Goal: Information Seeking & Learning: Find specific fact

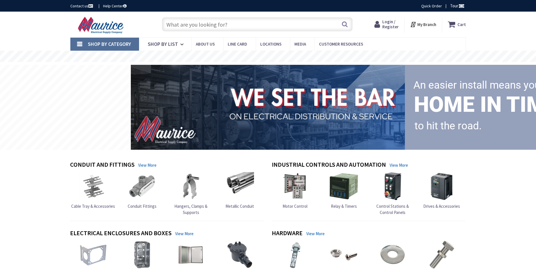
click at [217, 27] on input "text" at bounding box center [257, 24] width 191 height 14
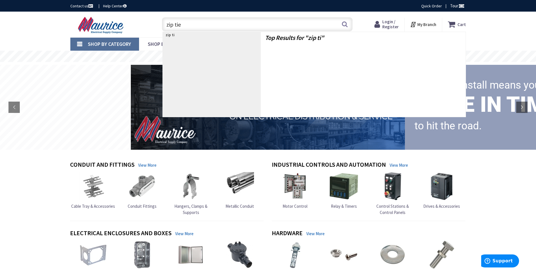
type input "zip ties"
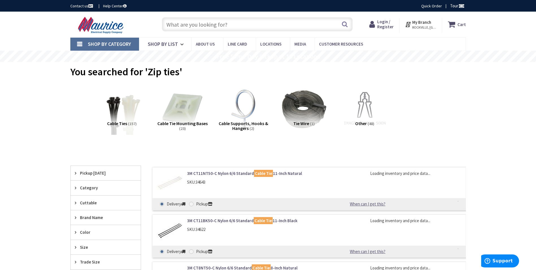
click at [128, 113] on img at bounding box center [121, 108] width 51 height 51
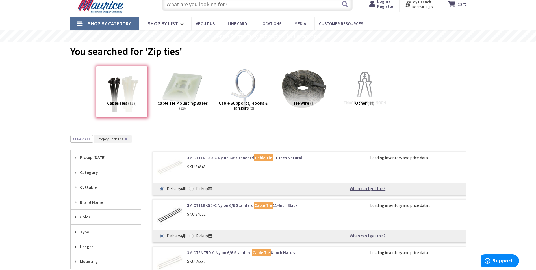
scroll to position [155, 0]
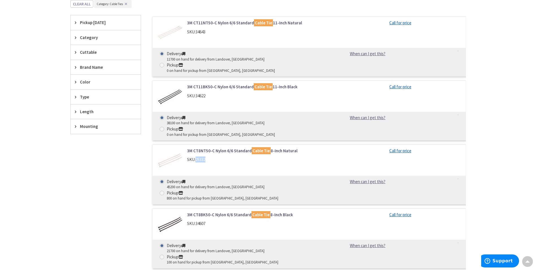
drag, startPoint x: 207, startPoint y: 137, endPoint x: 196, endPoint y: 137, distance: 11.0
click at [196, 156] on div "SKU: 25332" at bounding box center [259, 159] width 144 height 6
drag, startPoint x: 196, startPoint y: 137, endPoint x: 202, endPoint y: 138, distance: 6.2
copy div "25332"
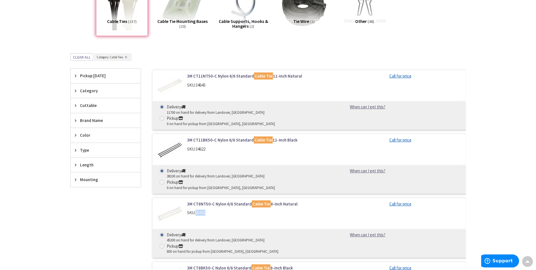
scroll to position [99, 0]
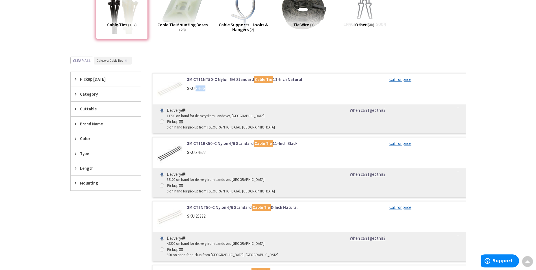
drag, startPoint x: 196, startPoint y: 89, endPoint x: 209, endPoint y: 88, distance: 12.7
click at [209, 88] on div "SKU: 34643" at bounding box center [259, 88] width 144 height 6
drag, startPoint x: 209, startPoint y: 88, endPoint x: 198, endPoint y: 88, distance: 11.0
copy span "34643"
